Goal: Browse casually: Explore the website without a specific task or goal

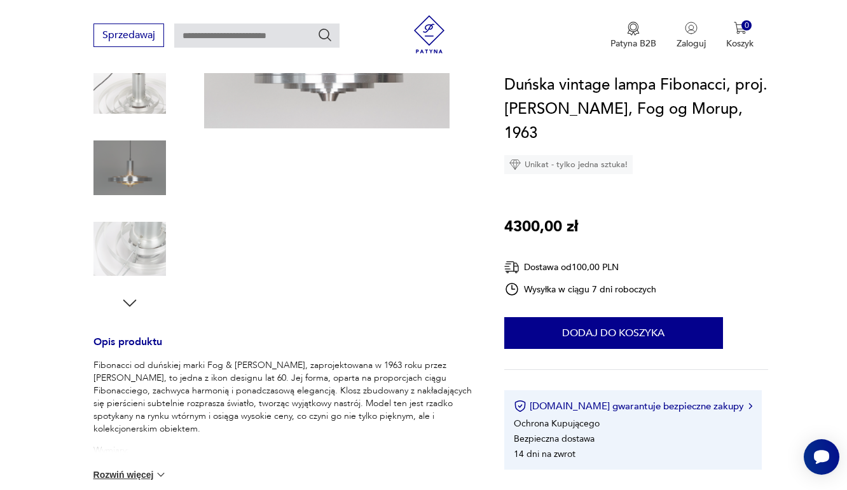
scroll to position [17, 0]
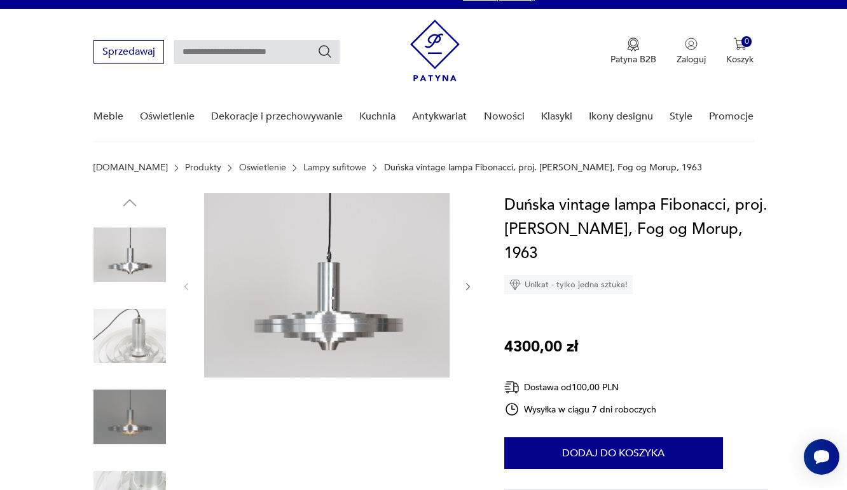
click at [127, 429] on img at bounding box center [129, 417] width 72 height 72
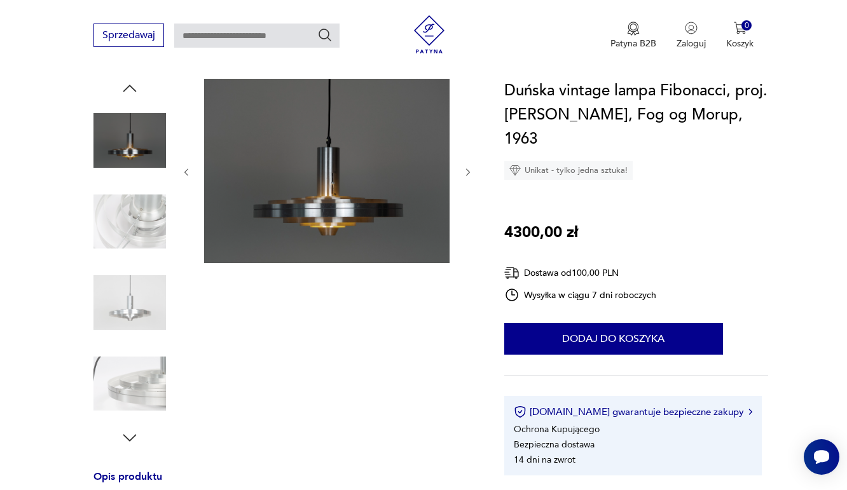
scroll to position [128, 0]
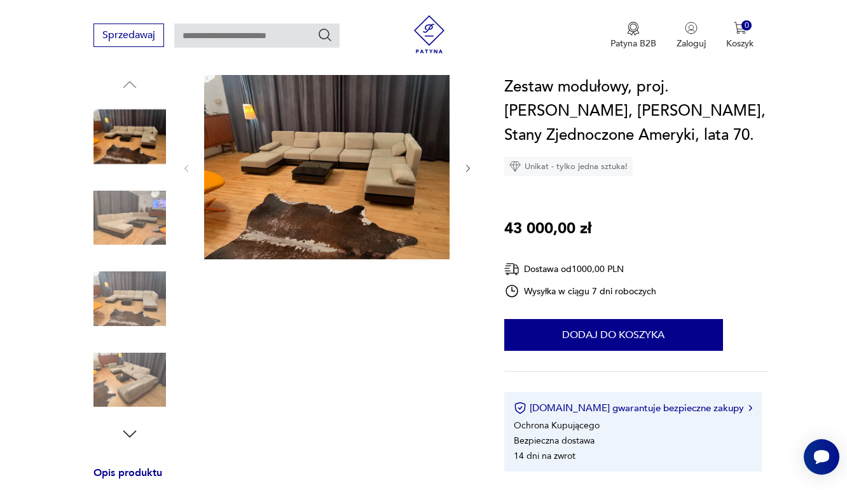
scroll to position [467, 0]
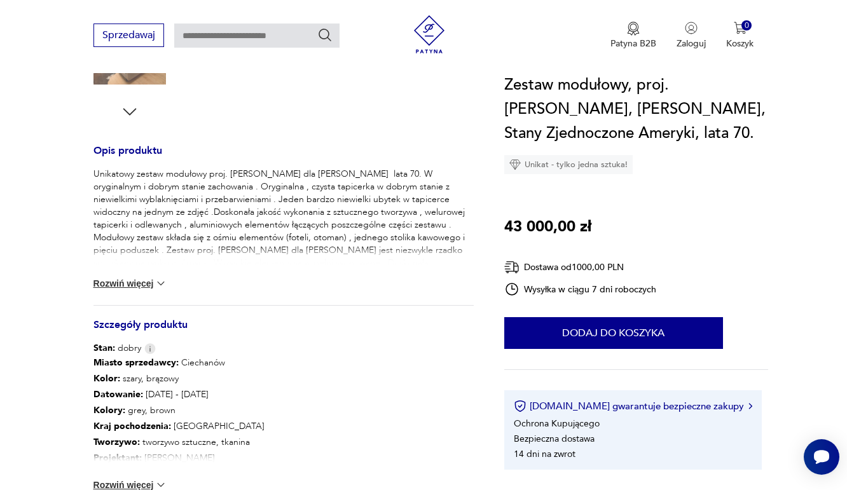
click at [132, 277] on button "Rozwiń więcej" at bounding box center [130, 283] width 74 height 13
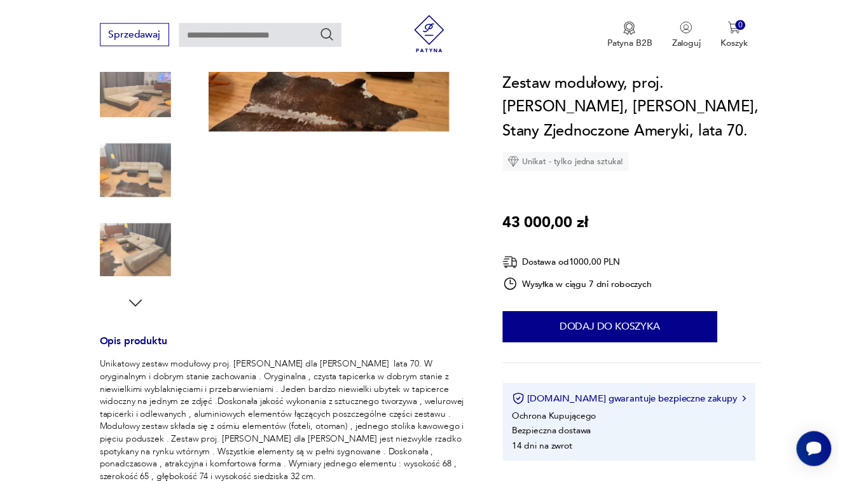
scroll to position [8, 0]
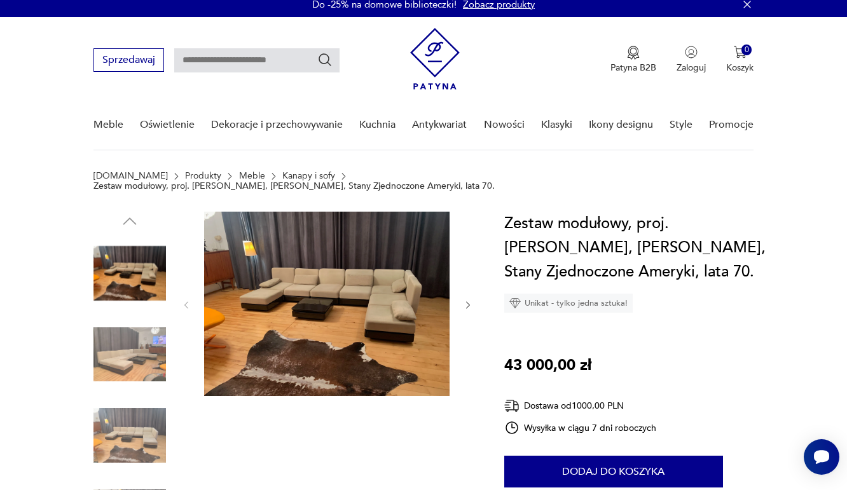
click at [335, 289] on img at bounding box center [326, 304] width 245 height 184
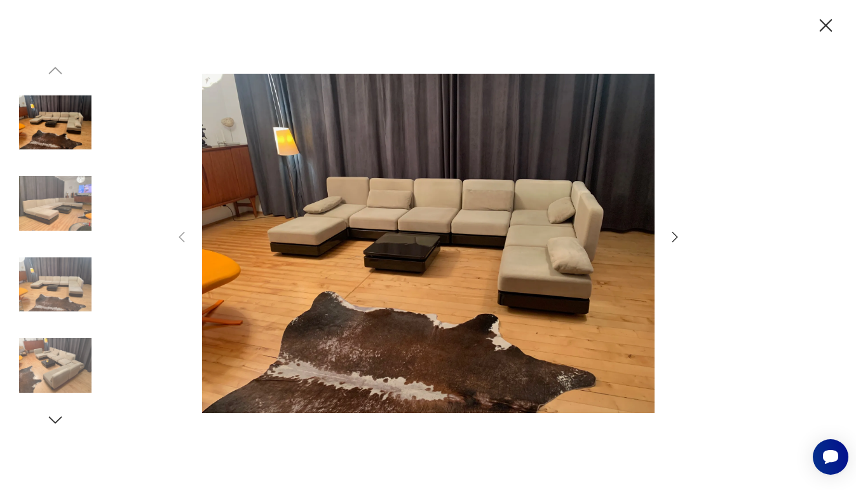
click at [827, 17] on icon "button" at bounding box center [826, 26] width 22 height 22
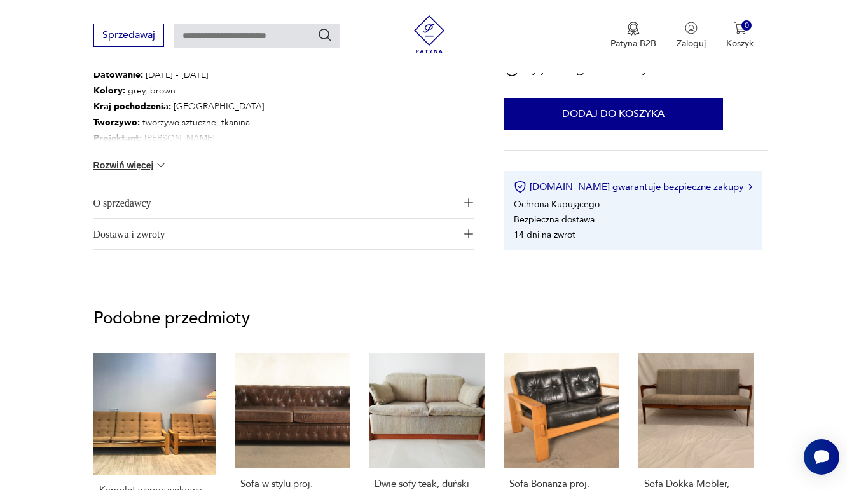
scroll to position [952, 0]
